Goal: Task Accomplishment & Management: Manage account settings

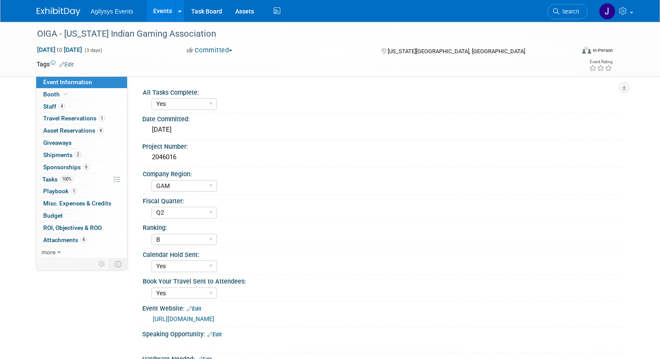
select select "Yes"
select select "GAM"
select select "Q2"
select select "B"
select select "Yes"
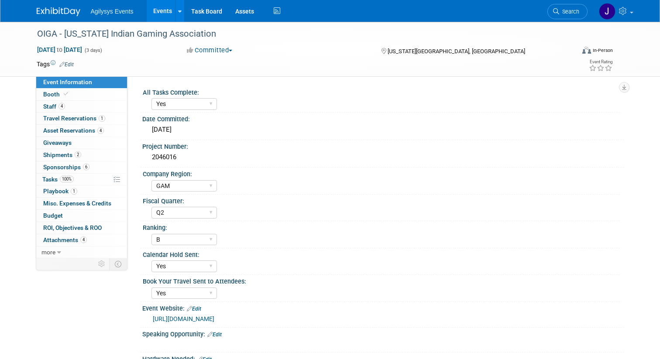
select select "Yes"
click at [50, 94] on span "Booth" at bounding box center [56, 94] width 27 height 7
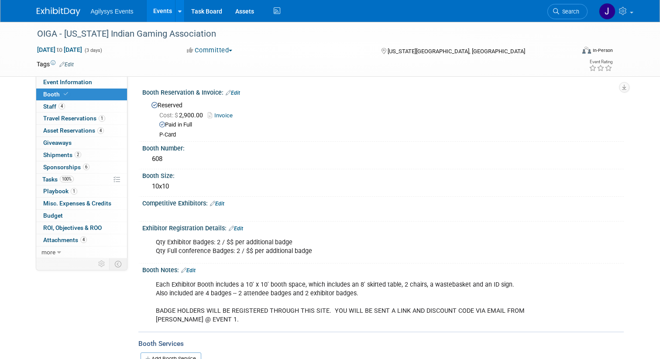
click at [170, 14] on link "Events" at bounding box center [163, 11] width 32 height 22
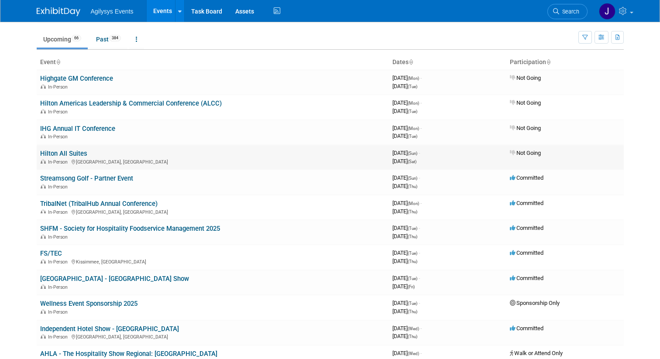
scroll to position [32, 0]
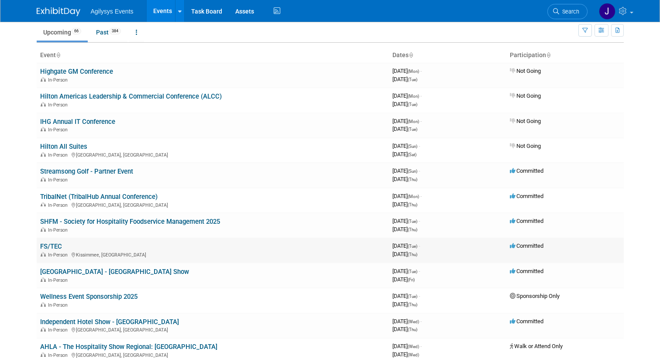
click at [47, 245] on link "FS/TEC" at bounding box center [51, 247] width 22 height 8
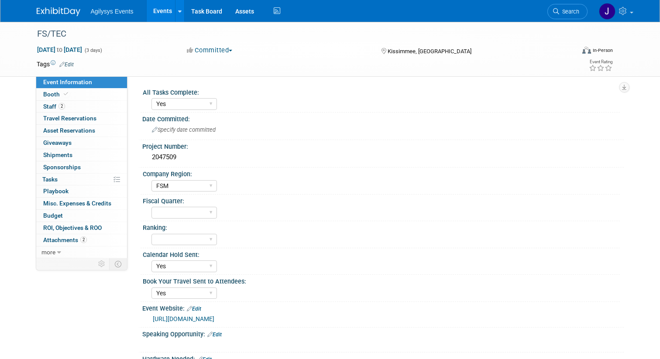
select select "Yes"
select select "FSM"
select select "Yes"
click at [51, 96] on span "Booth" at bounding box center [56, 94] width 27 height 7
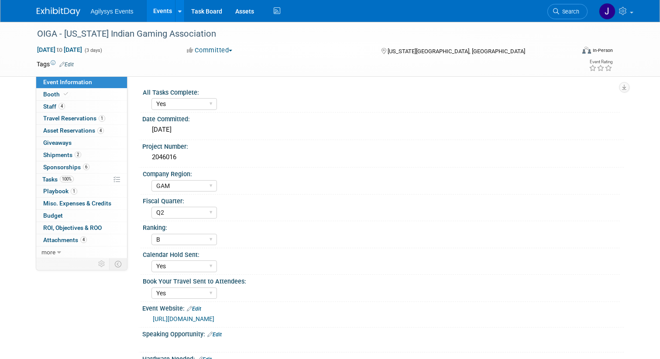
select select "Yes"
select select "GAM"
select select "Q2"
select select "B"
select select "Yes"
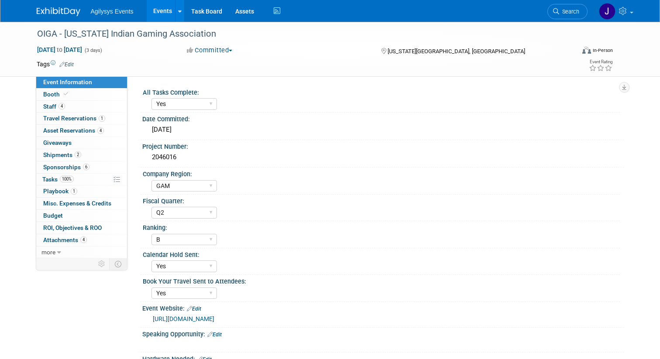
select select "Yes"
click at [157, 14] on link "Events" at bounding box center [163, 11] width 32 height 22
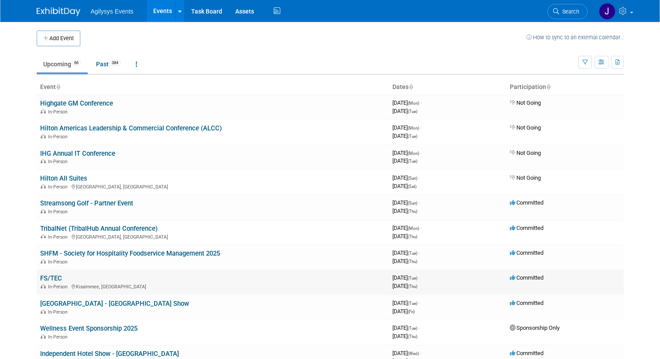
click at [55, 278] on link "FS/TEC" at bounding box center [51, 279] width 22 height 8
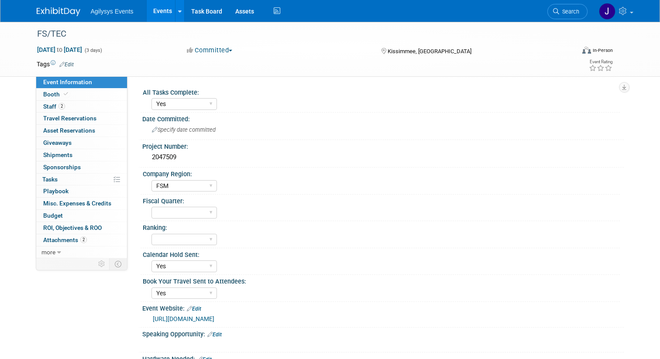
select select "Yes"
select select "FSM"
select select "Yes"
click at [56, 106] on span "Staff 2" at bounding box center [54, 106] width 22 height 7
